Goal: Task Accomplishment & Management: Use online tool/utility

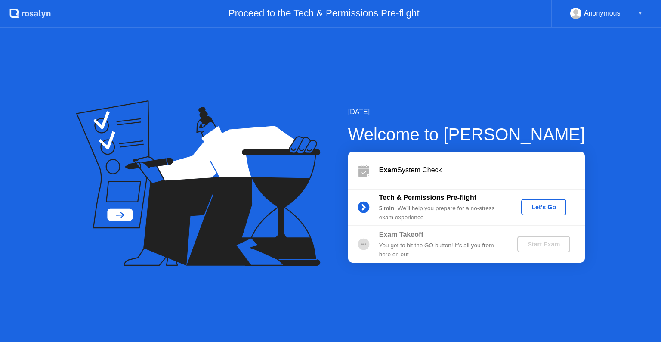
click at [553, 204] on div "Let's Go" at bounding box center [544, 207] width 38 height 7
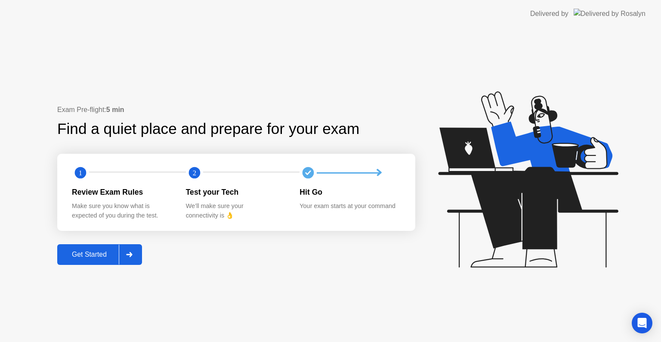
click at [86, 256] on div "Get Started" at bounding box center [89, 254] width 59 height 8
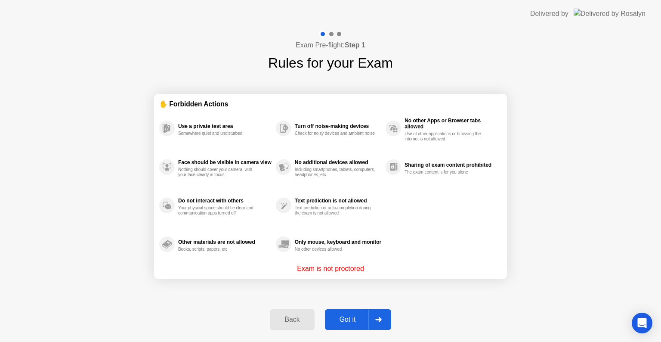
click at [351, 319] on div "Got it" at bounding box center [347, 319] width 40 height 8
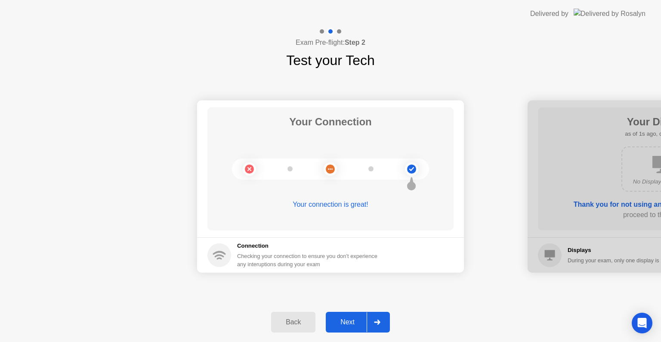
click at [344, 316] on button "Next" at bounding box center [358, 322] width 64 height 21
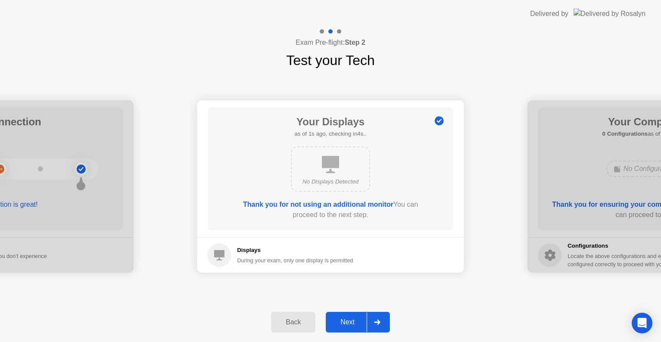
click at [346, 319] on div "Next" at bounding box center [347, 322] width 38 height 8
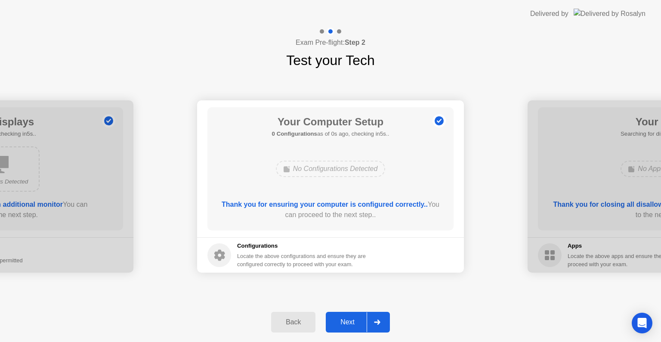
click at [346, 319] on div "Next" at bounding box center [347, 322] width 38 height 8
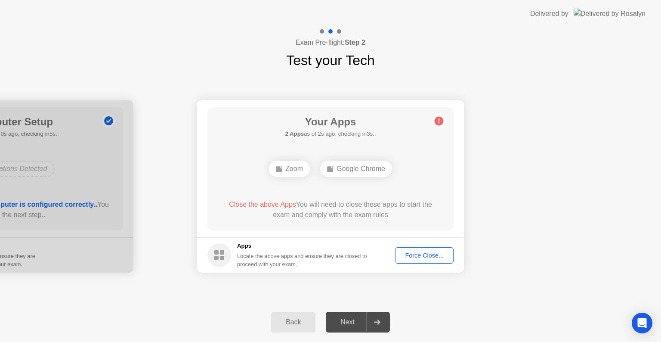
click at [417, 253] on div "Force Close..." at bounding box center [424, 255] width 52 height 7
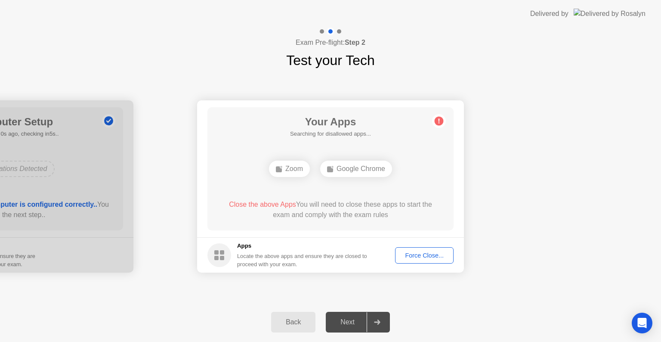
click at [426, 252] on div "Force Close..." at bounding box center [424, 255] width 52 height 7
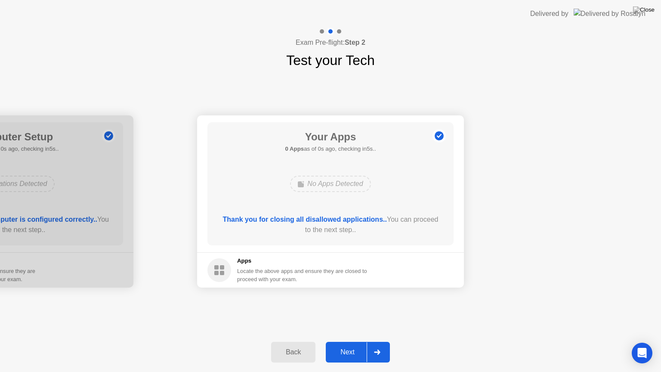
click at [547, 341] on div "Back Next" at bounding box center [330, 352] width 661 height 40
click at [354, 341] on div "Next" at bounding box center [347, 352] width 38 height 8
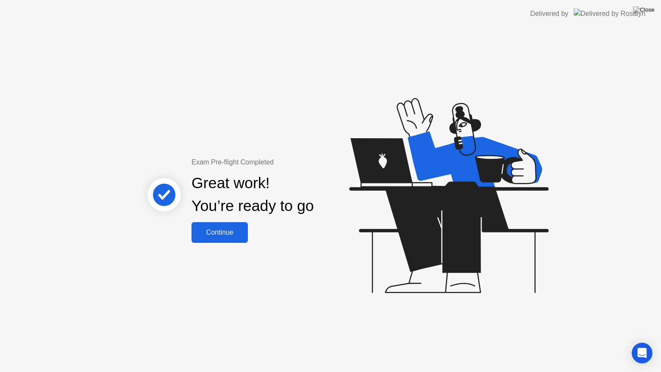
click at [219, 229] on div "Continue" at bounding box center [219, 232] width 51 height 8
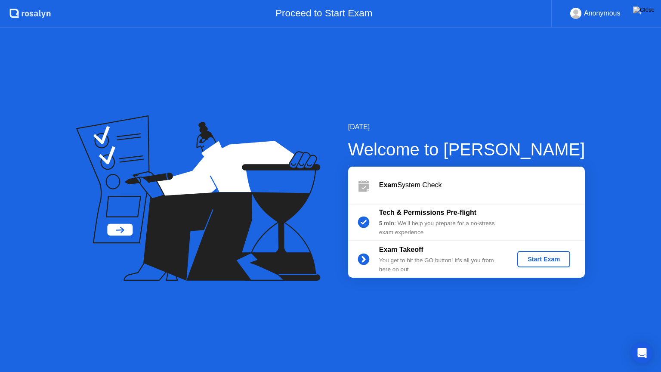
click at [536, 262] on div "Start Exam" at bounding box center [544, 259] width 46 height 7
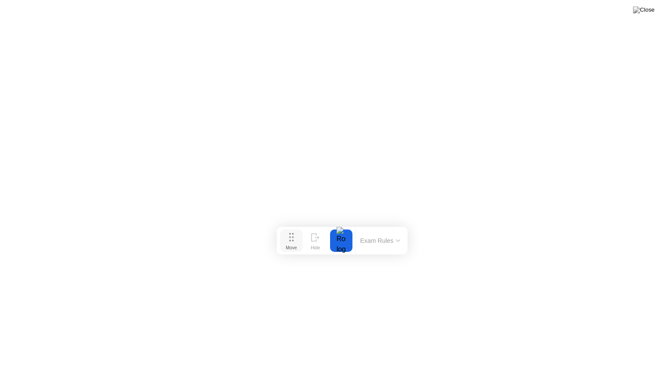
drag, startPoint x: 279, startPoint y: 361, endPoint x: 287, endPoint y: 239, distance: 122.1
click at [287, 245] on div "Move" at bounding box center [291, 247] width 11 height 5
click at [390, 235] on button "Exam Rules" at bounding box center [378, 236] width 46 height 8
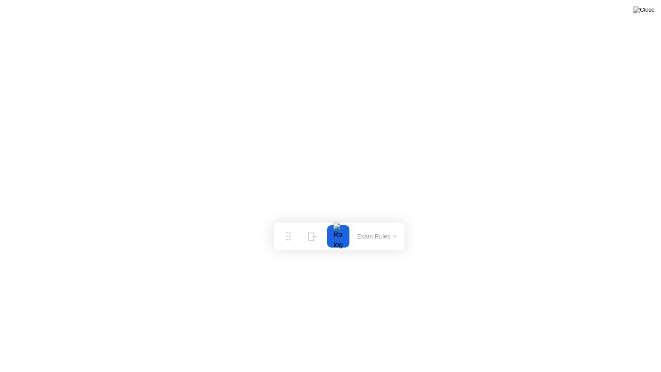
click at [330, 238] on div at bounding box center [338, 236] width 18 height 22
click at [339, 237] on div at bounding box center [338, 236] width 18 height 22
drag, startPoint x: 283, startPoint y: 240, endPoint x: 256, endPoint y: 371, distance: 133.9
click at [256, 341] on div "Move Hide Exam Rules" at bounding box center [312, 358] width 131 height 28
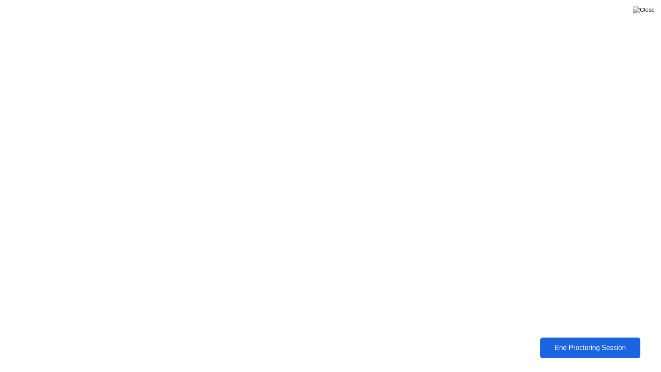
click at [603, 341] on div "End Proctoring Session" at bounding box center [590, 348] width 96 height 8
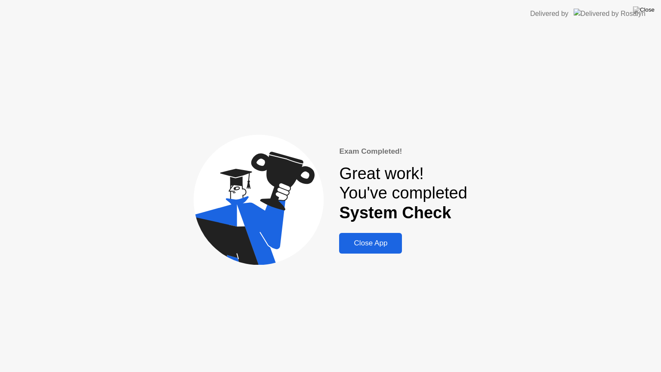
click at [377, 244] on div "Close App" at bounding box center [371, 243] width 58 height 9
